Goal: Navigation & Orientation: Find specific page/section

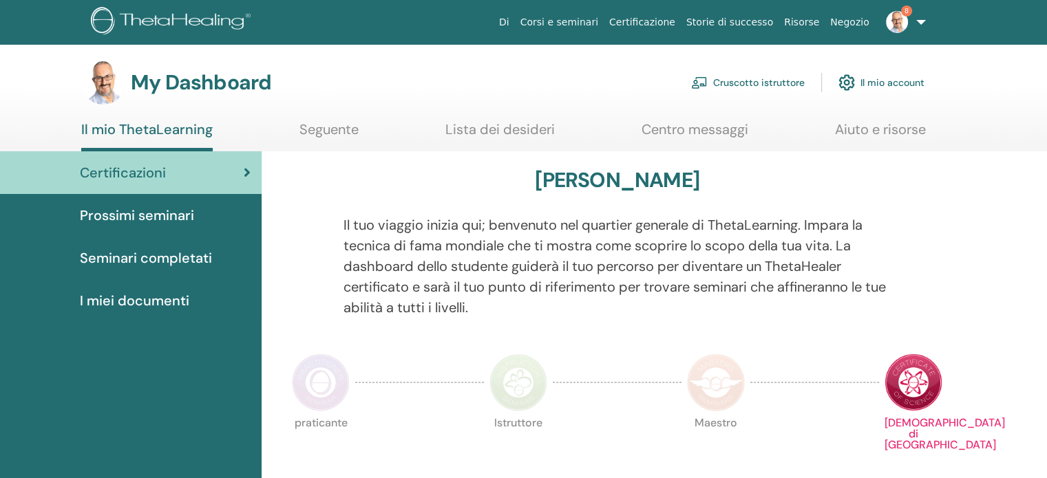
click at [759, 88] on link "Cruscotto istruttore" at bounding box center [748, 82] width 114 height 30
click at [746, 80] on link "Cruscotto istruttore" at bounding box center [748, 82] width 114 height 30
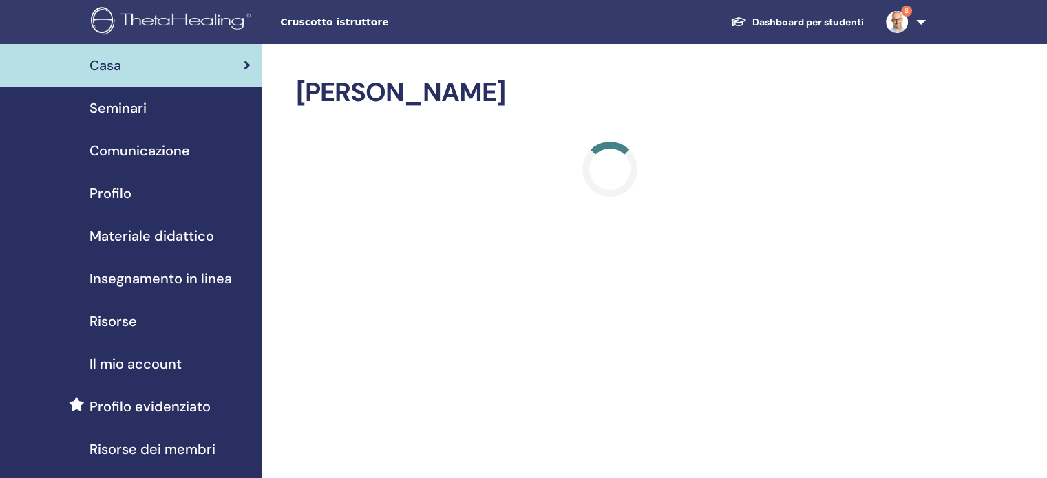
click at [118, 107] on span "Seminari" at bounding box center [117, 108] width 57 height 21
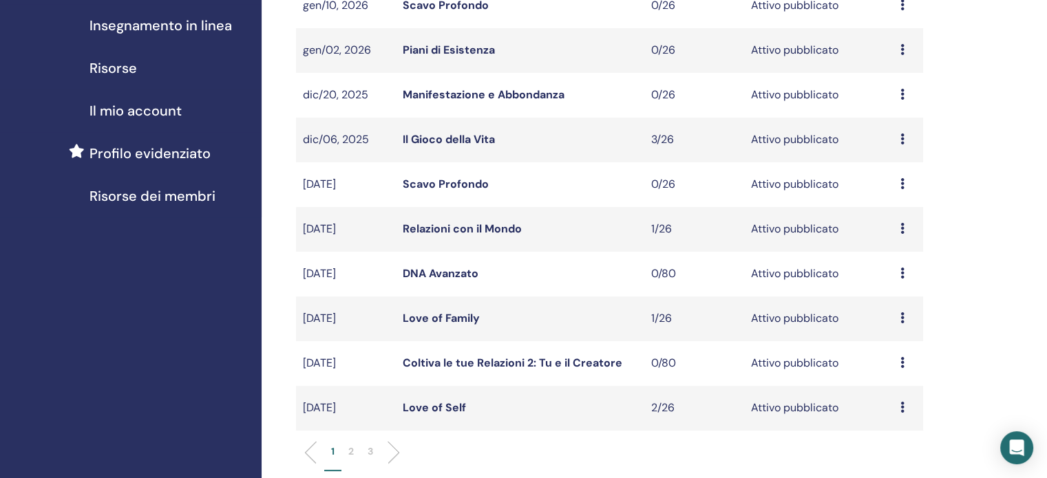
scroll to position [275, 0]
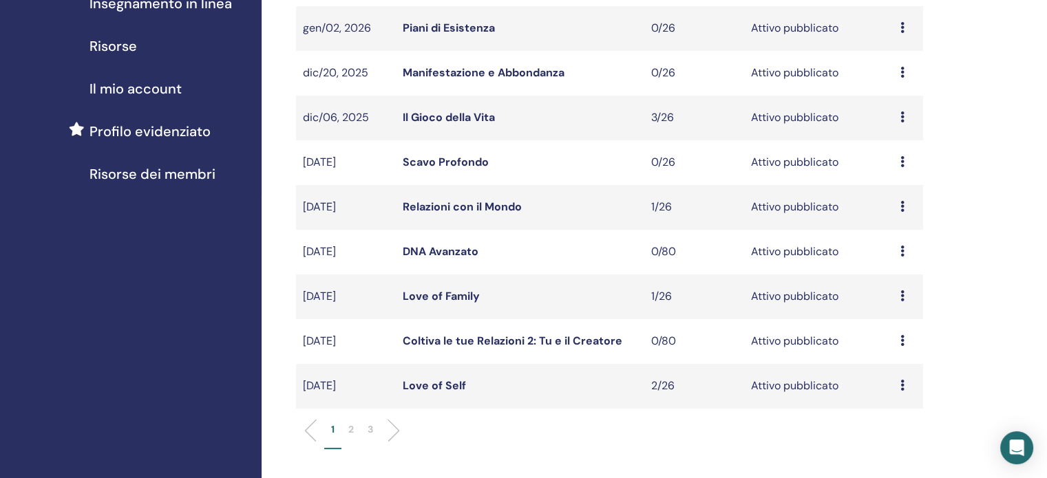
click at [351, 429] on p "2" at bounding box center [351, 430] width 6 height 14
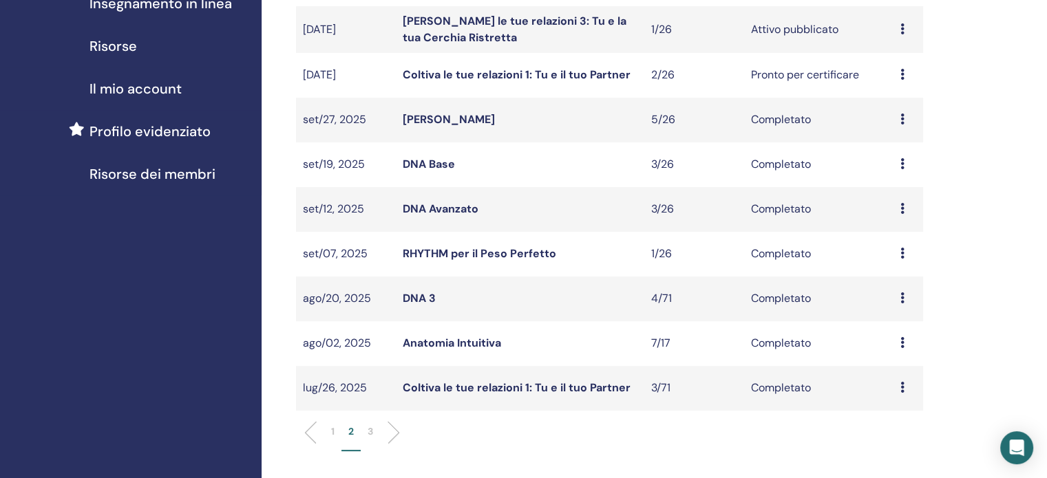
scroll to position [69, 0]
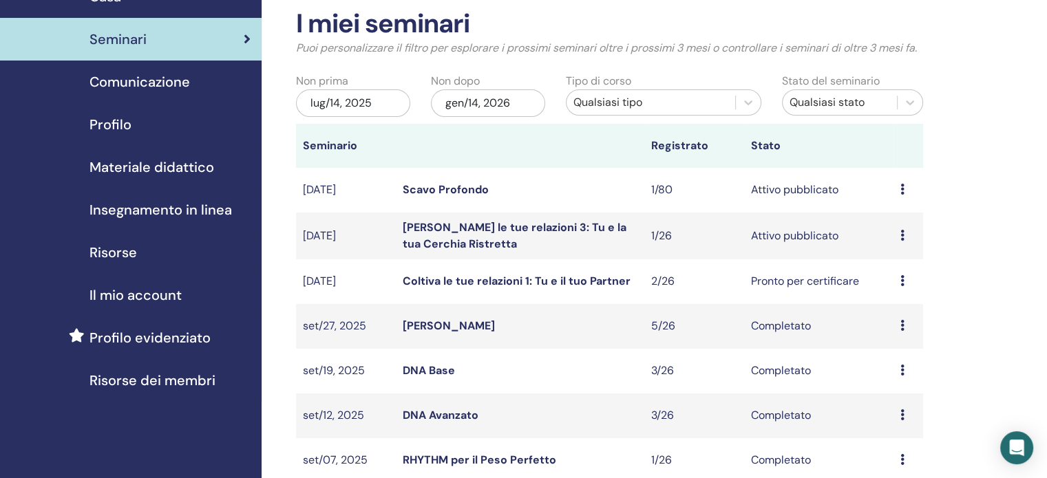
click at [478, 213] on td "Coltiva le tue relazioni 3: Tu e la tua Cerchia Ristretta" at bounding box center [520, 236] width 249 height 47
click at [476, 219] on td "Coltiva le tue relazioni 3: Tu e la tua Cerchia Ristretta" at bounding box center [520, 236] width 249 height 47
click at [476, 223] on link "Coltiva le tue relazioni 3: Tu e la tua Cerchia Ristretta" at bounding box center [515, 235] width 224 height 31
